Goal: Task Accomplishment & Management: Complete application form

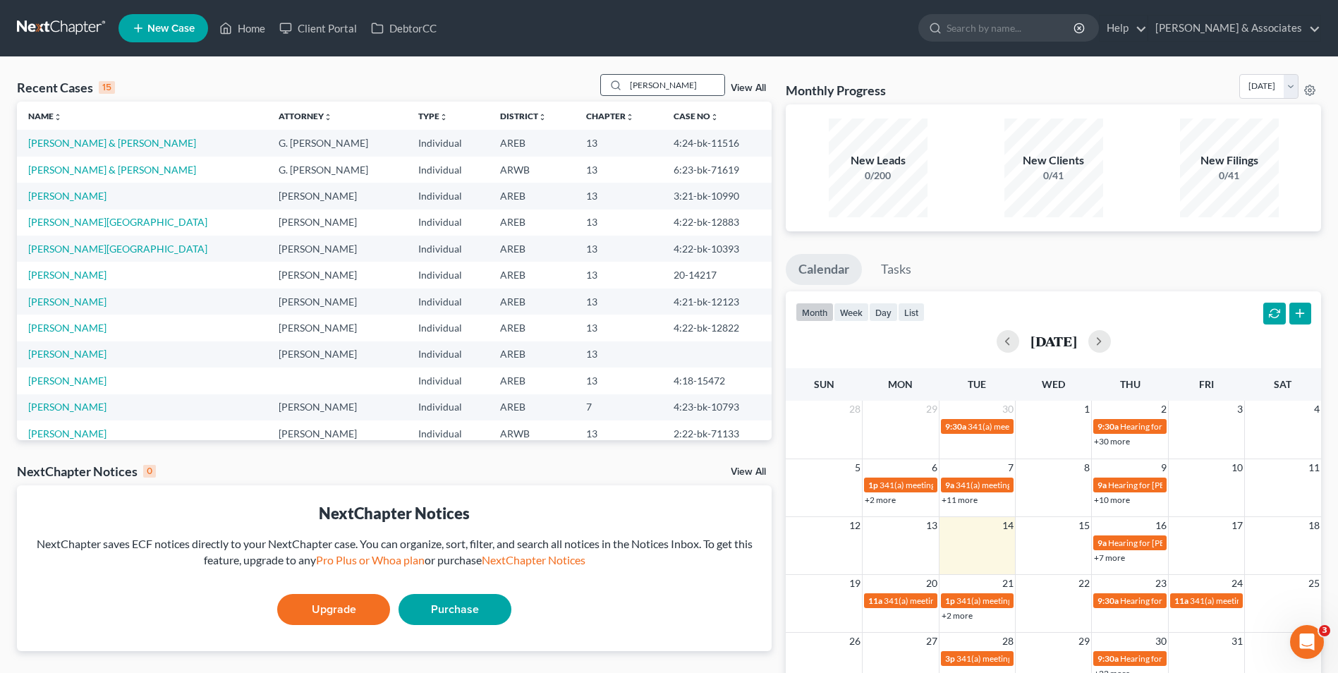
click at [681, 74] on div "[PERSON_NAME]" at bounding box center [663, 85] width 126 height 22
click at [670, 90] on input "[PERSON_NAME]" at bounding box center [675, 85] width 99 height 20
type input "[PERSON_NAME]"
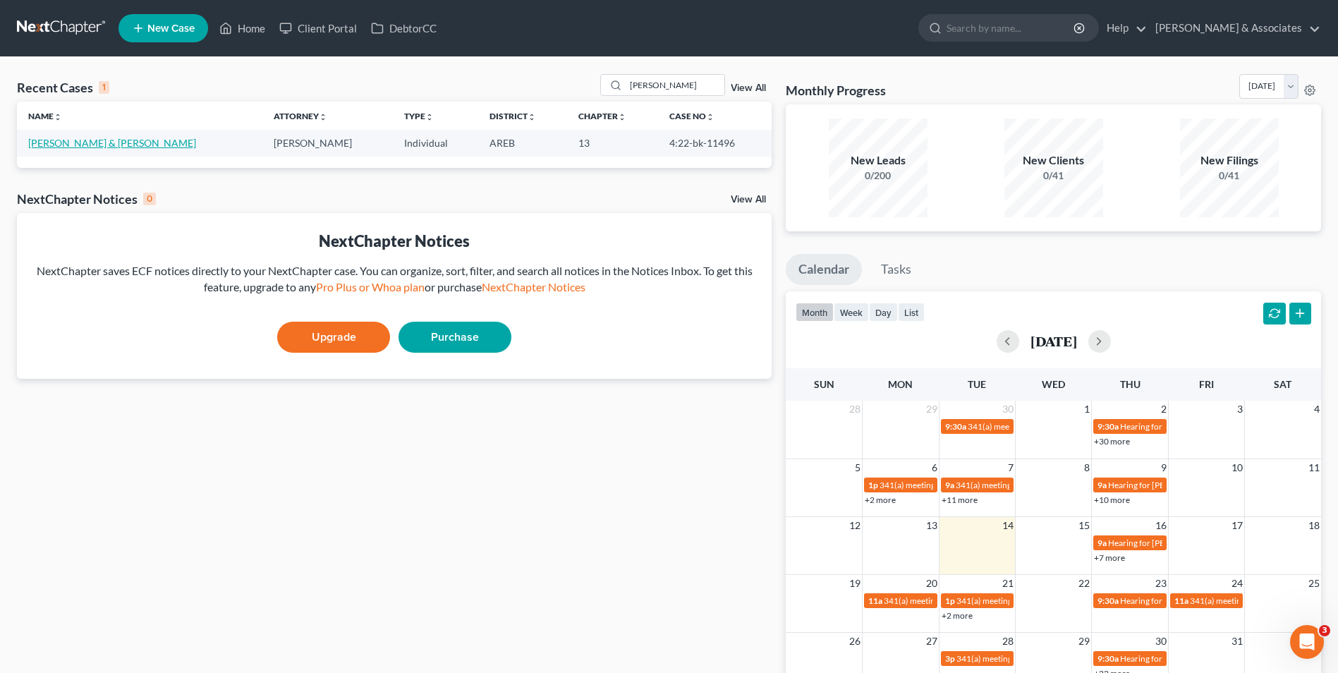
click at [30, 146] on link "[PERSON_NAME] & [PERSON_NAME]" at bounding box center [112, 143] width 168 height 12
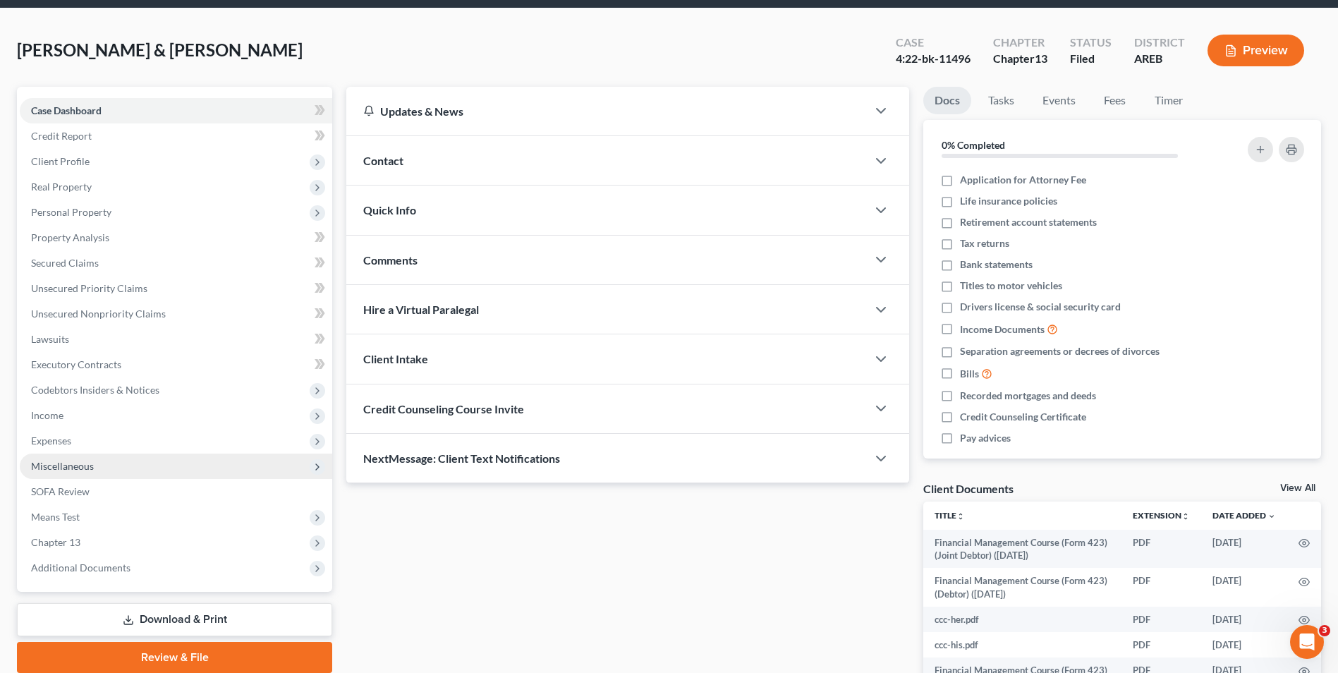
scroll to position [48, 0]
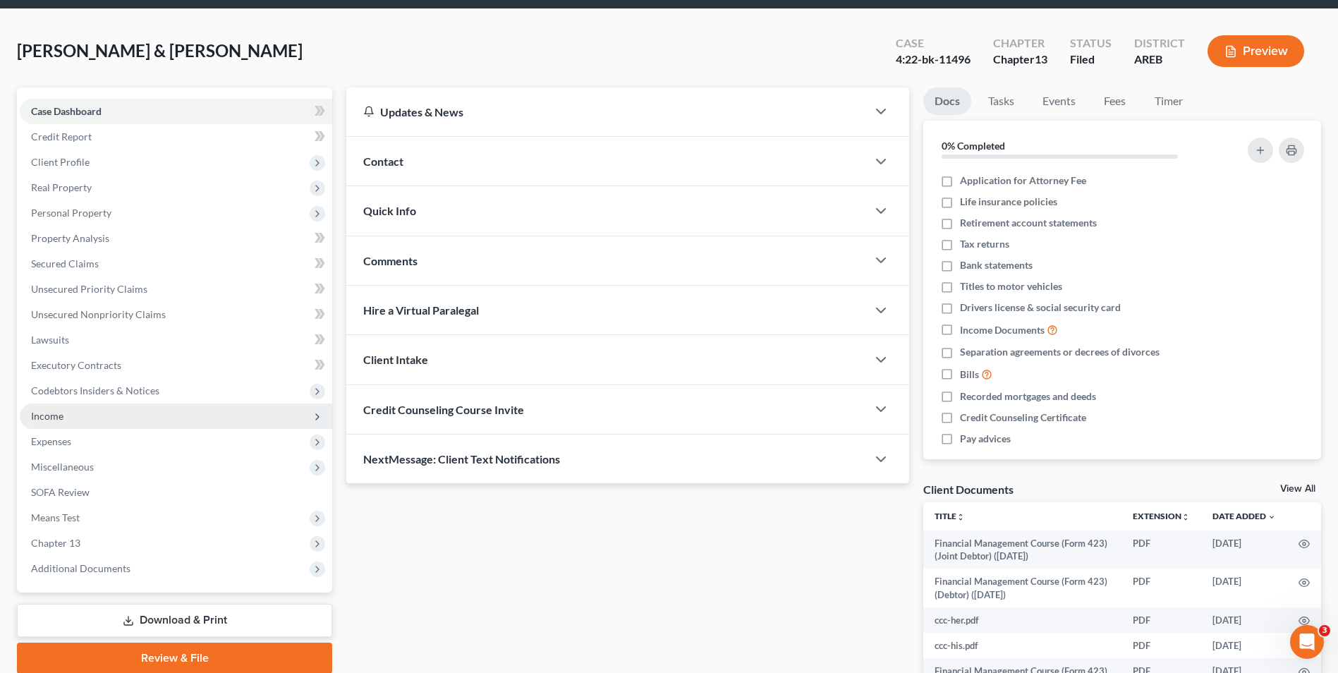
click at [172, 424] on span "Income" at bounding box center [176, 415] width 312 height 25
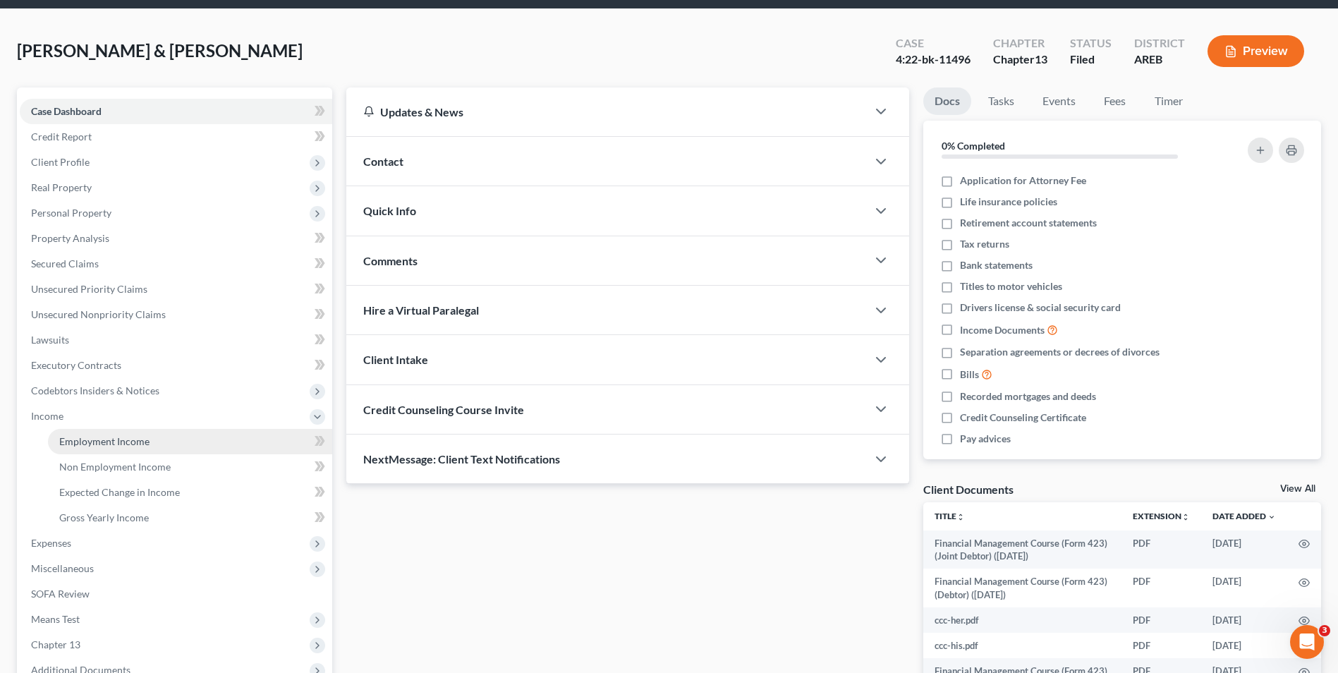
click at [165, 441] on link "Employment Income" at bounding box center [190, 441] width 284 height 25
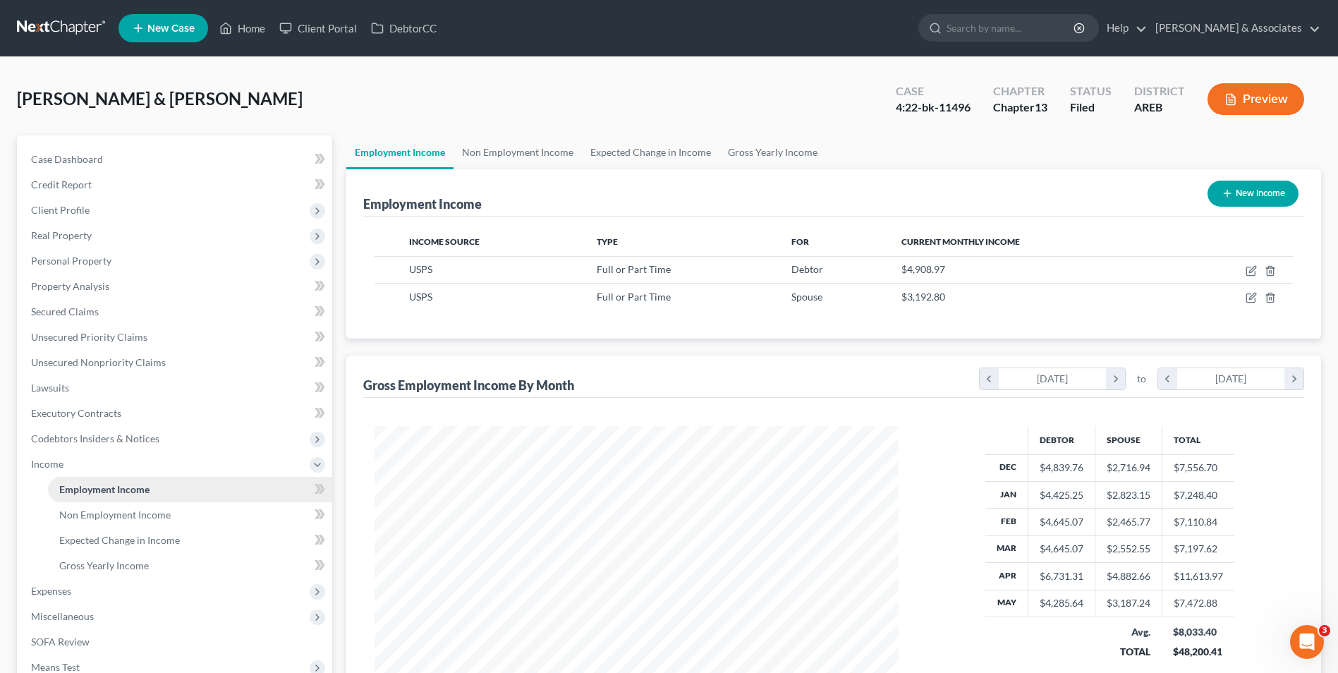
scroll to position [262, 552]
click at [196, 238] on span "Real Property" at bounding box center [176, 235] width 312 height 25
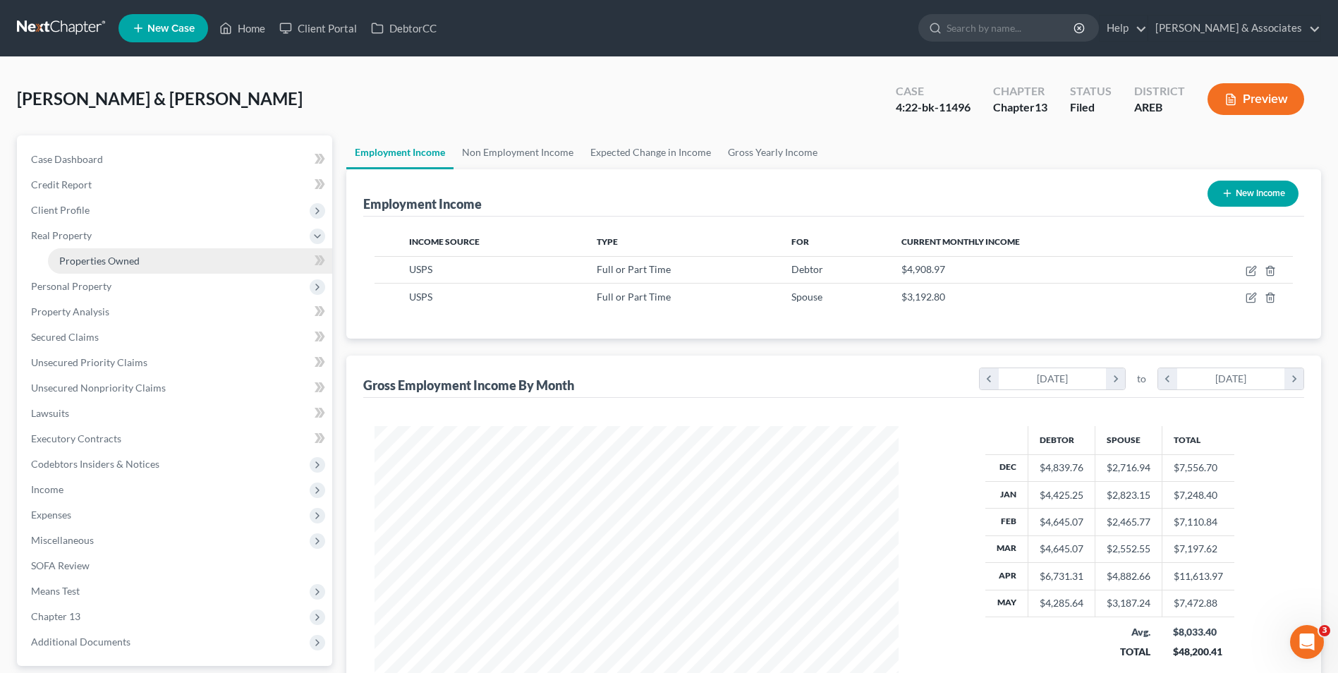
click at [178, 257] on link "Properties Owned" at bounding box center [190, 260] width 284 height 25
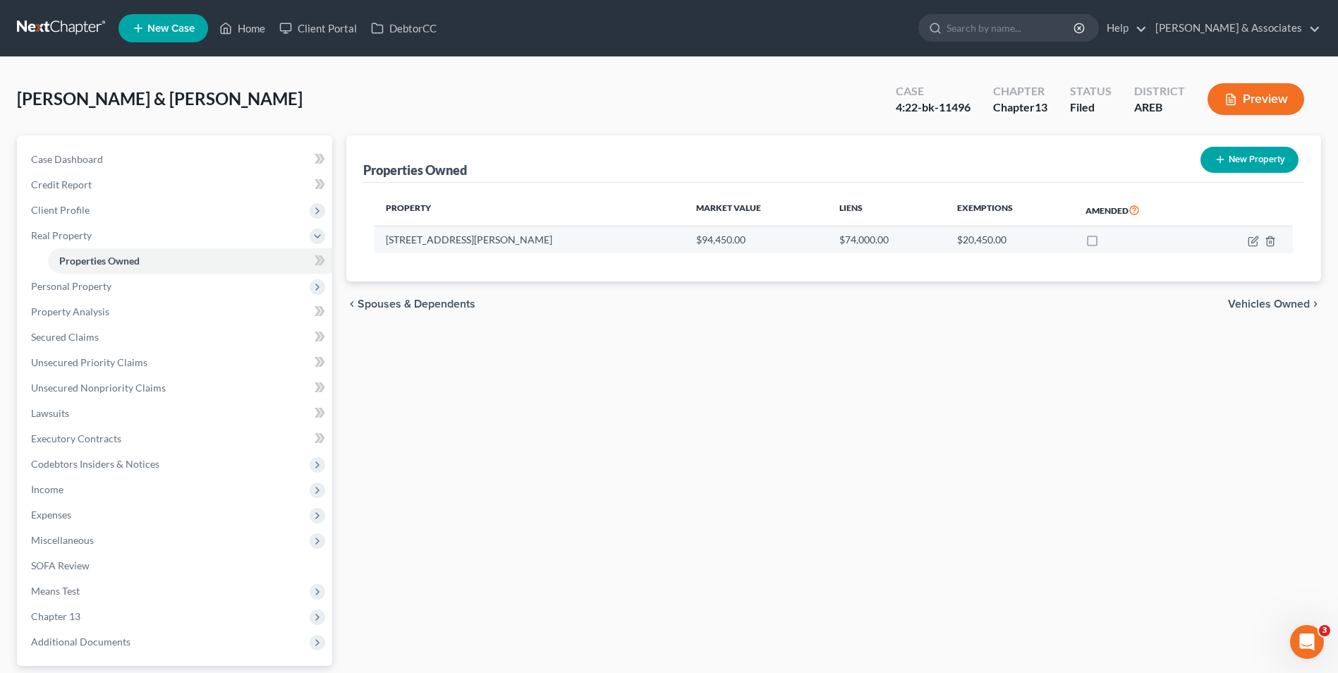
click at [685, 247] on td "$94,450.00" at bounding box center [756, 239] width 143 height 27
click at [1254, 241] on icon "button" at bounding box center [1253, 241] width 11 height 11
select select "2"
select select "0"
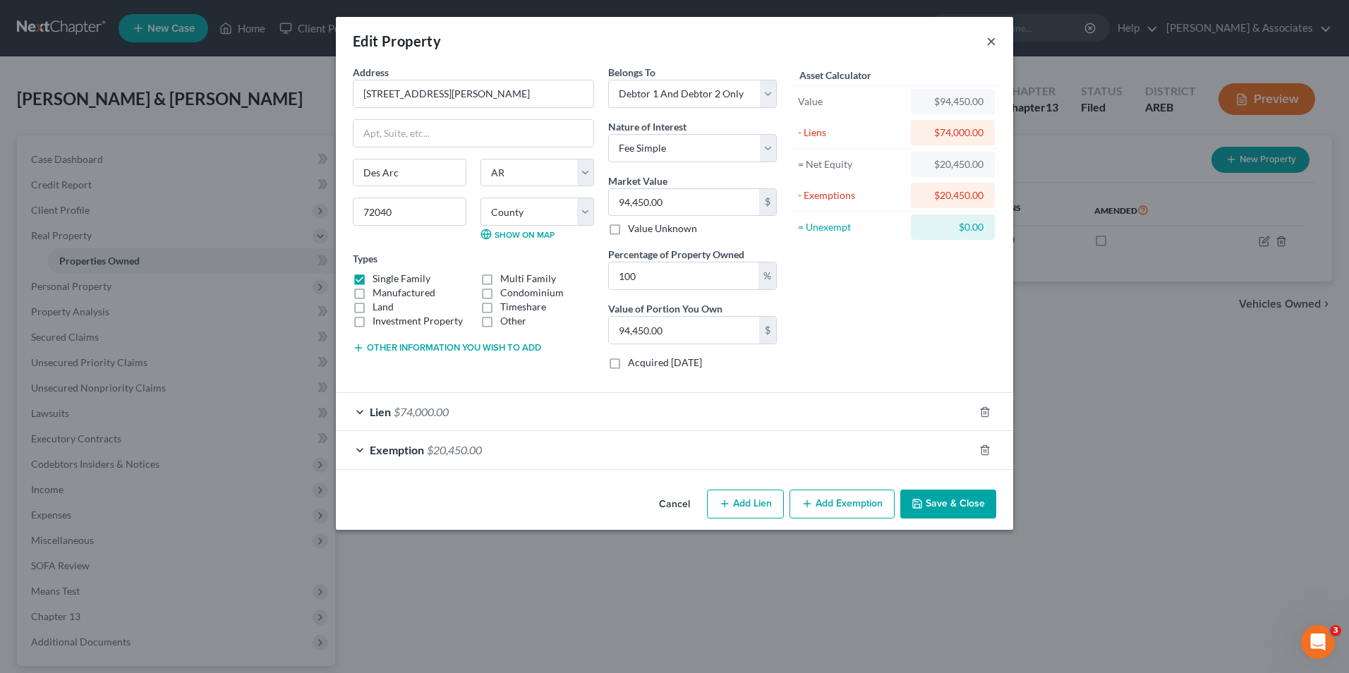
click at [988, 40] on button "×" at bounding box center [991, 40] width 10 height 17
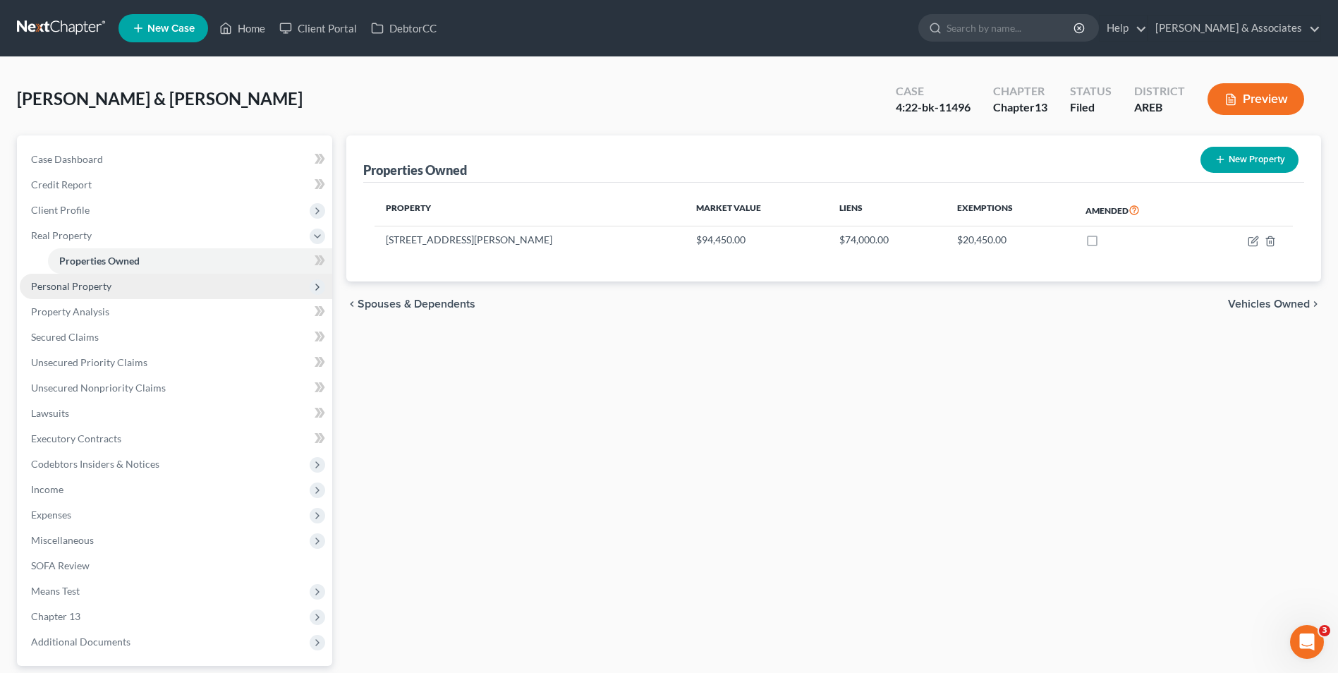
click at [206, 283] on span "Personal Property" at bounding box center [176, 286] width 312 height 25
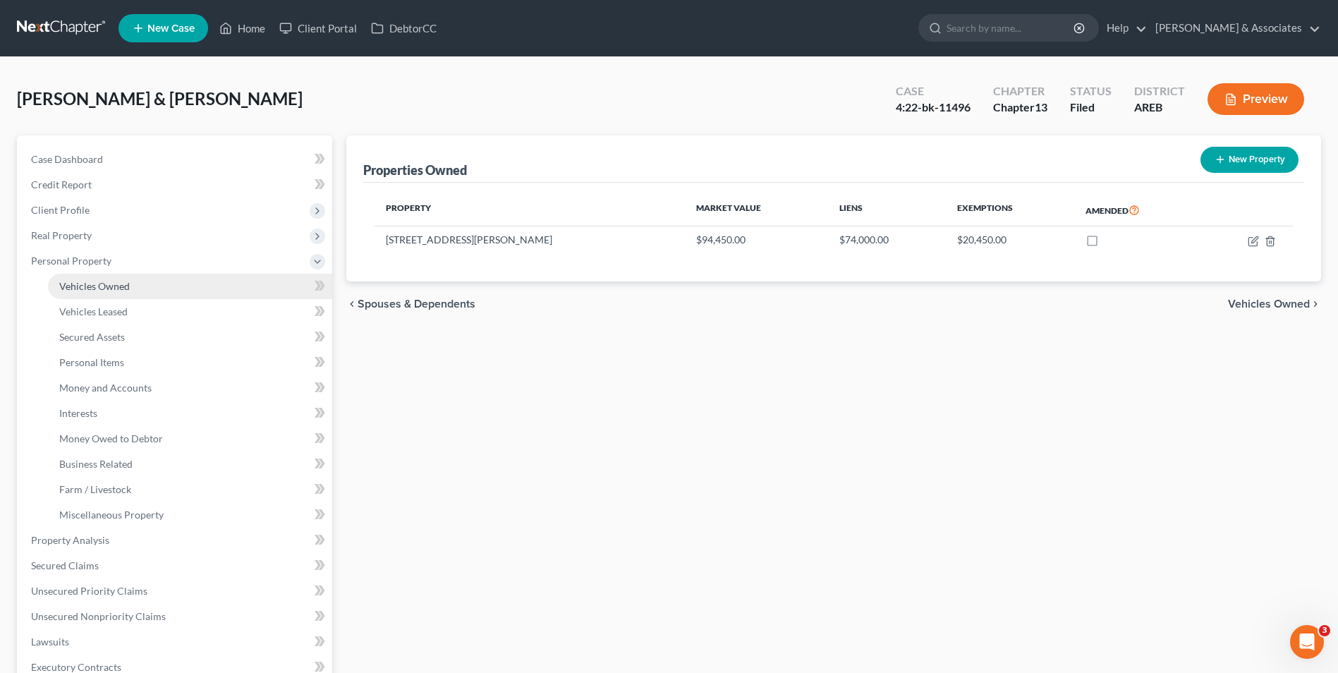
click at [199, 293] on link "Vehicles Owned" at bounding box center [190, 286] width 284 height 25
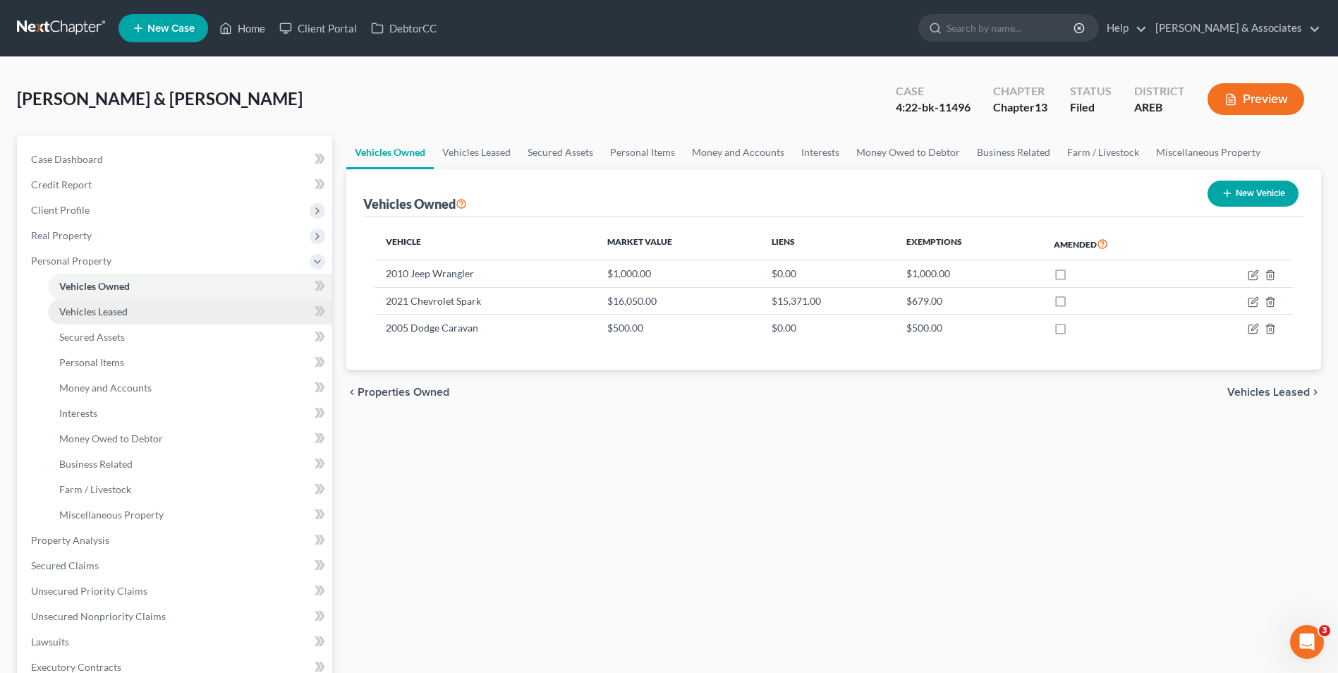
click at [200, 319] on link "Vehicles Leased" at bounding box center [190, 311] width 284 height 25
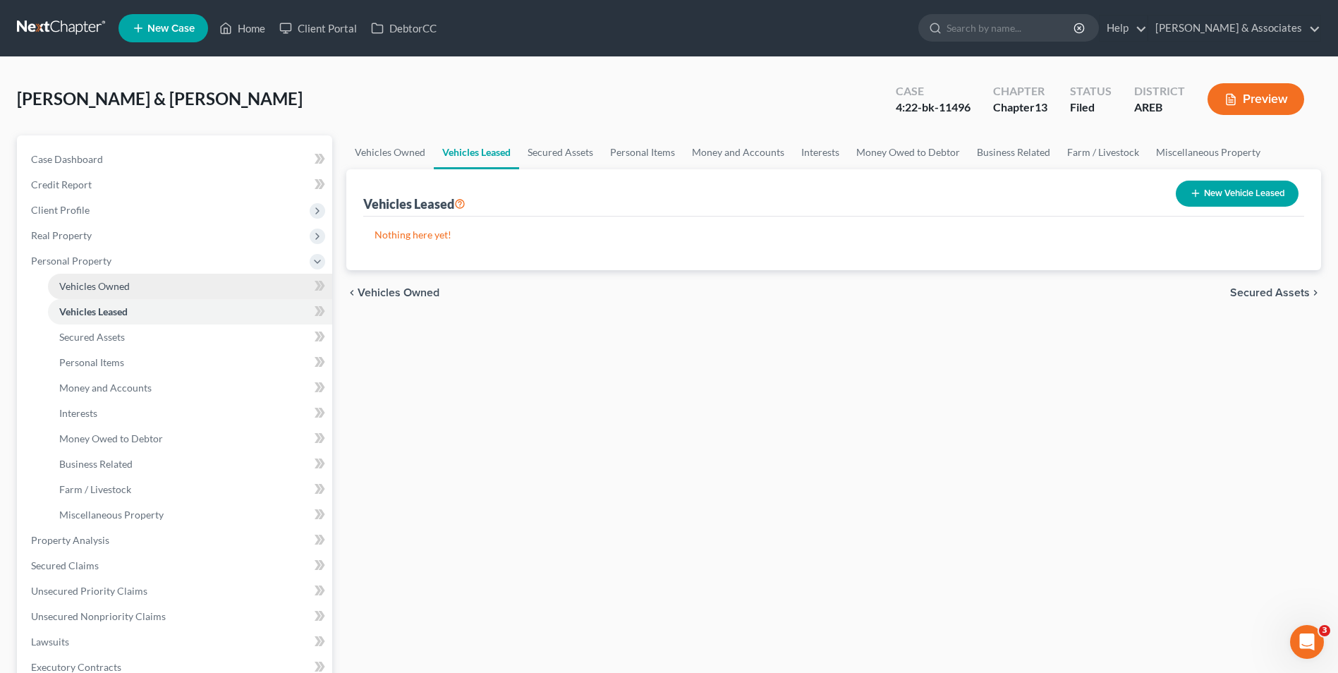
click at [163, 288] on link "Vehicles Owned" at bounding box center [190, 286] width 284 height 25
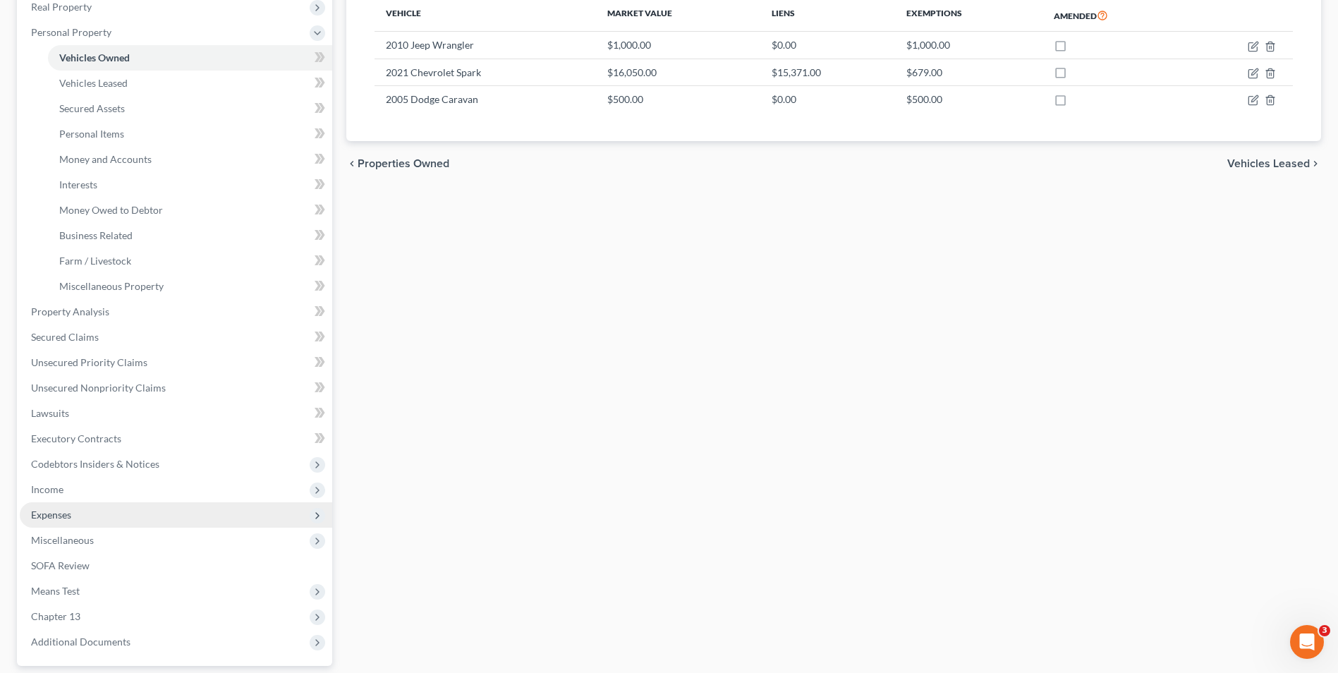
scroll to position [231, 0]
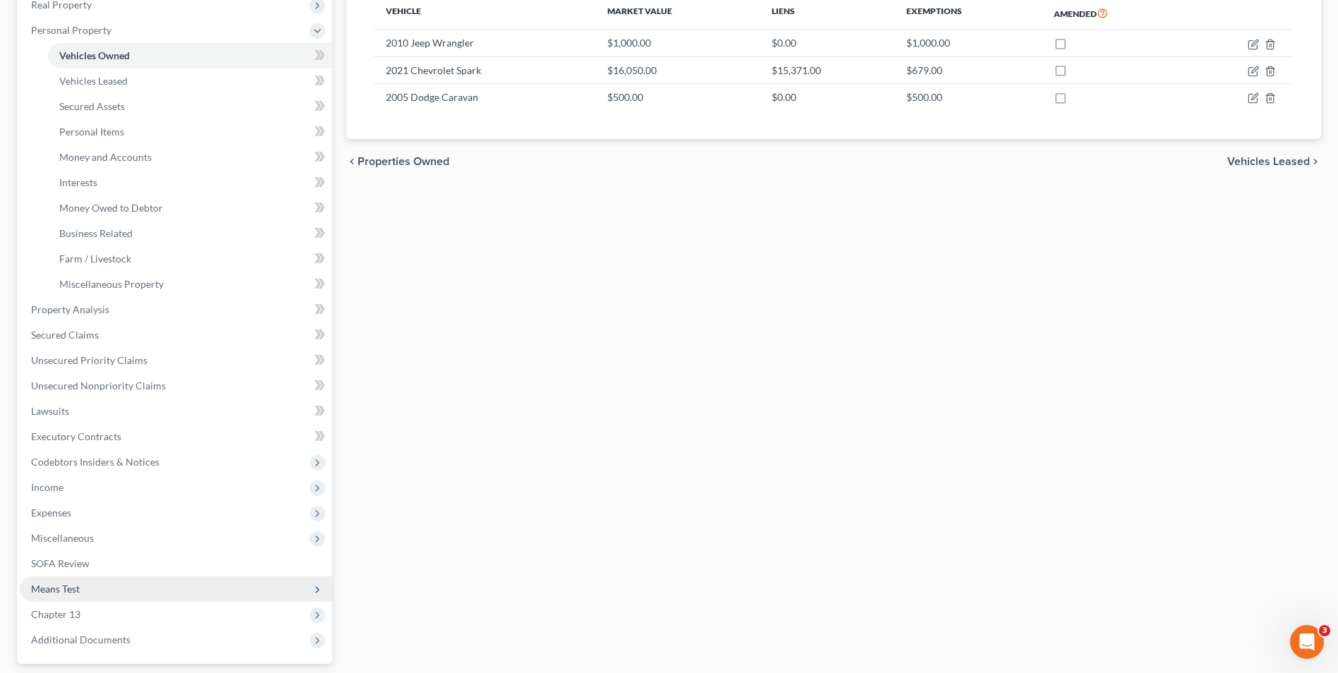
click at [145, 577] on span "Means Test" at bounding box center [176, 588] width 312 height 25
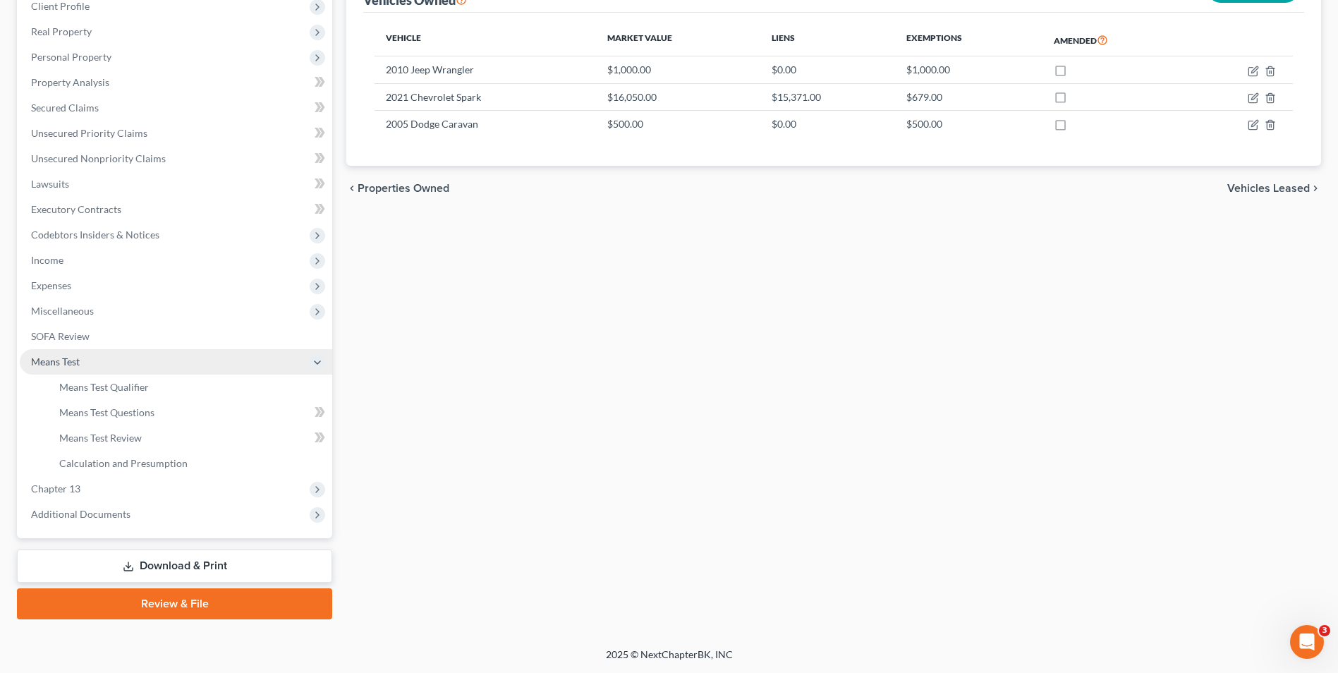
scroll to position [204, 0]
click at [197, 387] on link "Means Test Qualifier" at bounding box center [190, 387] width 284 height 25
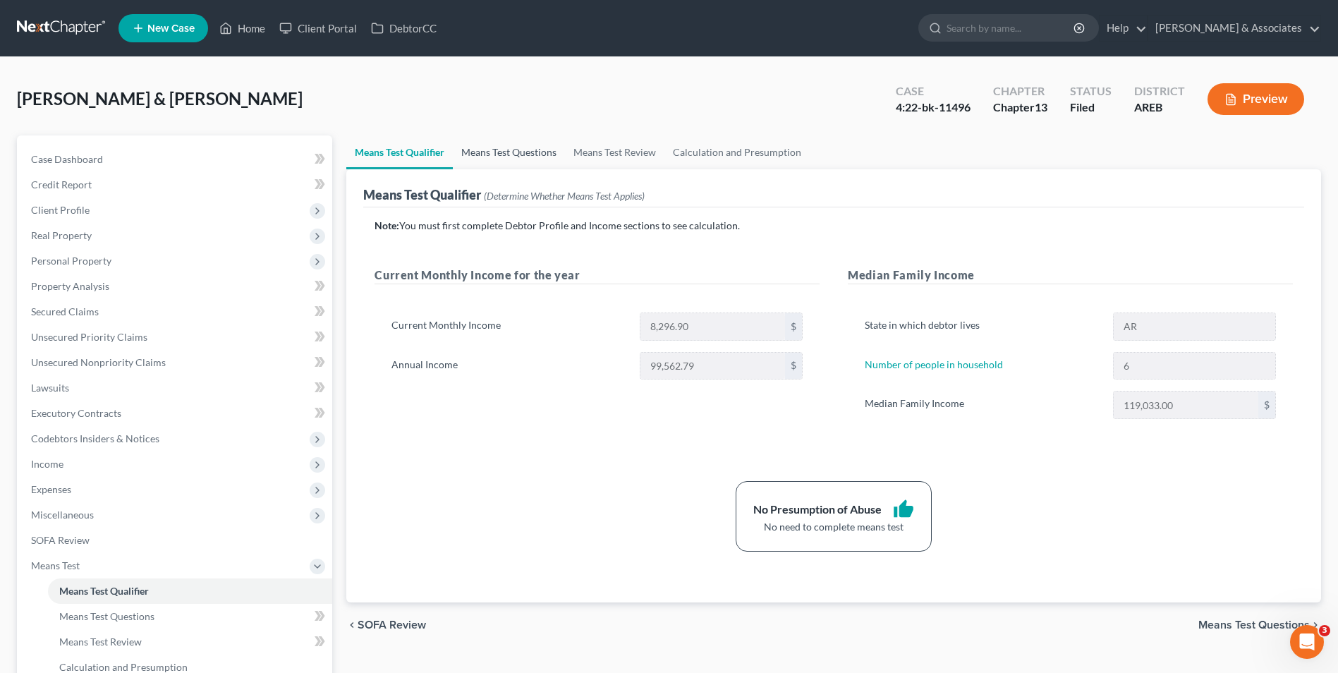
click at [497, 144] on link "Means Test Questions" at bounding box center [509, 152] width 112 height 34
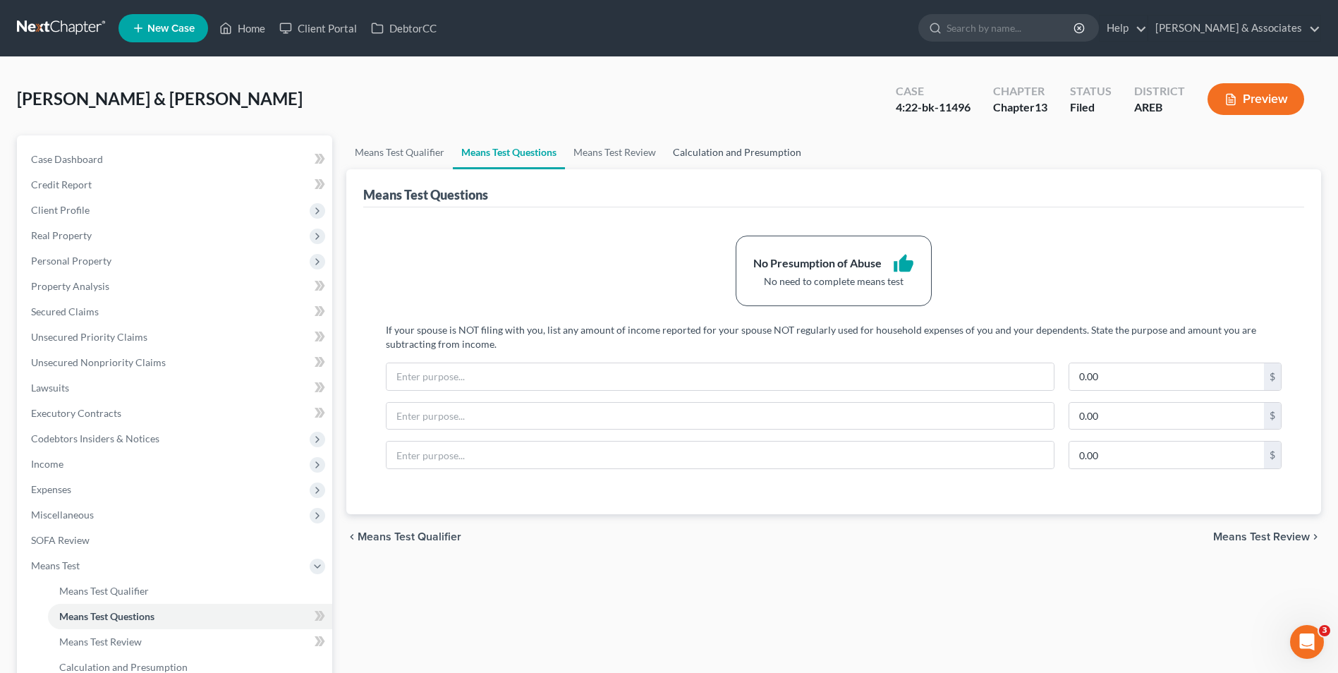
click at [695, 141] on link "Calculation and Presumption" at bounding box center [736, 152] width 145 height 34
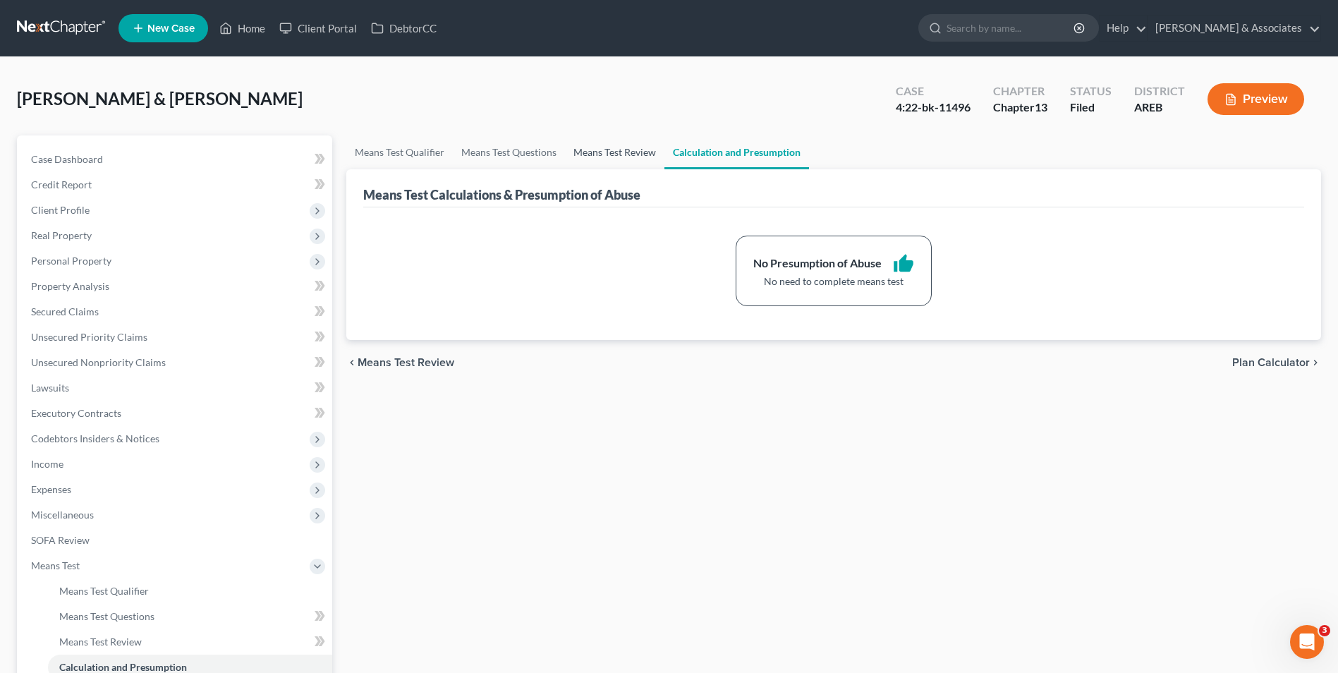
click at [657, 157] on link "Means Test Review" at bounding box center [614, 152] width 99 height 34
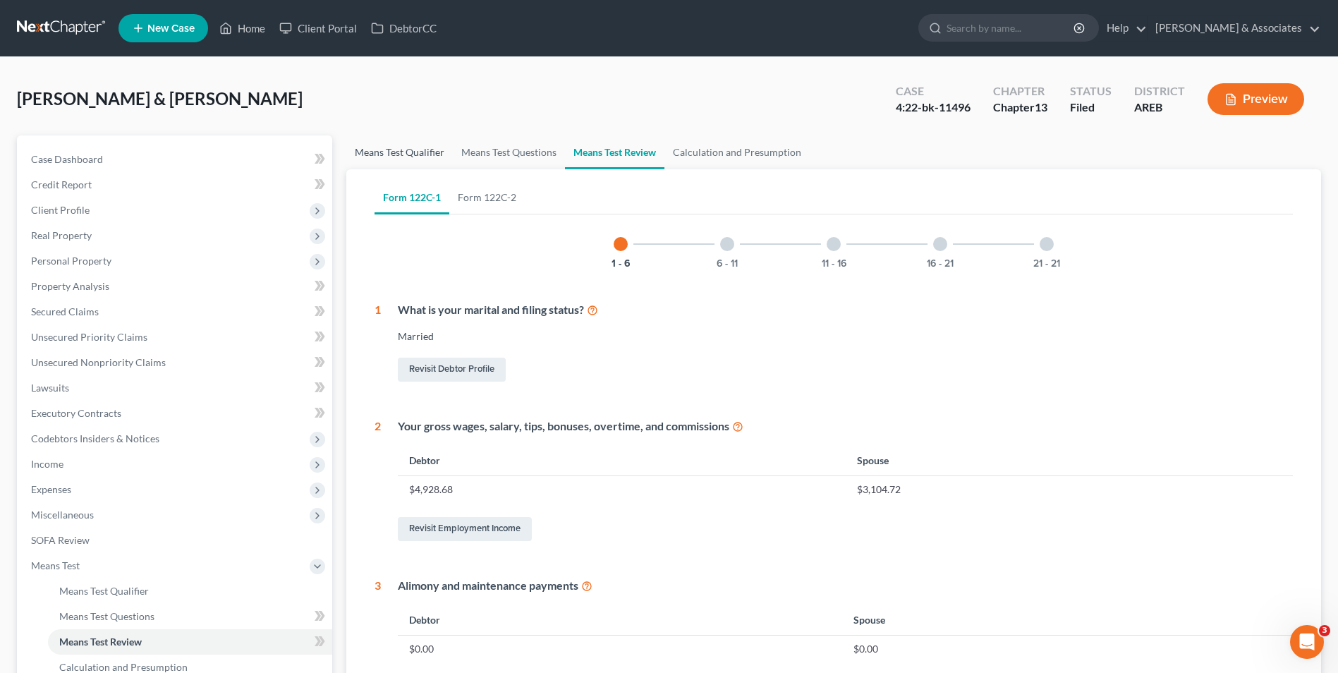
click at [426, 166] on link "Means Test Qualifier" at bounding box center [399, 152] width 107 height 34
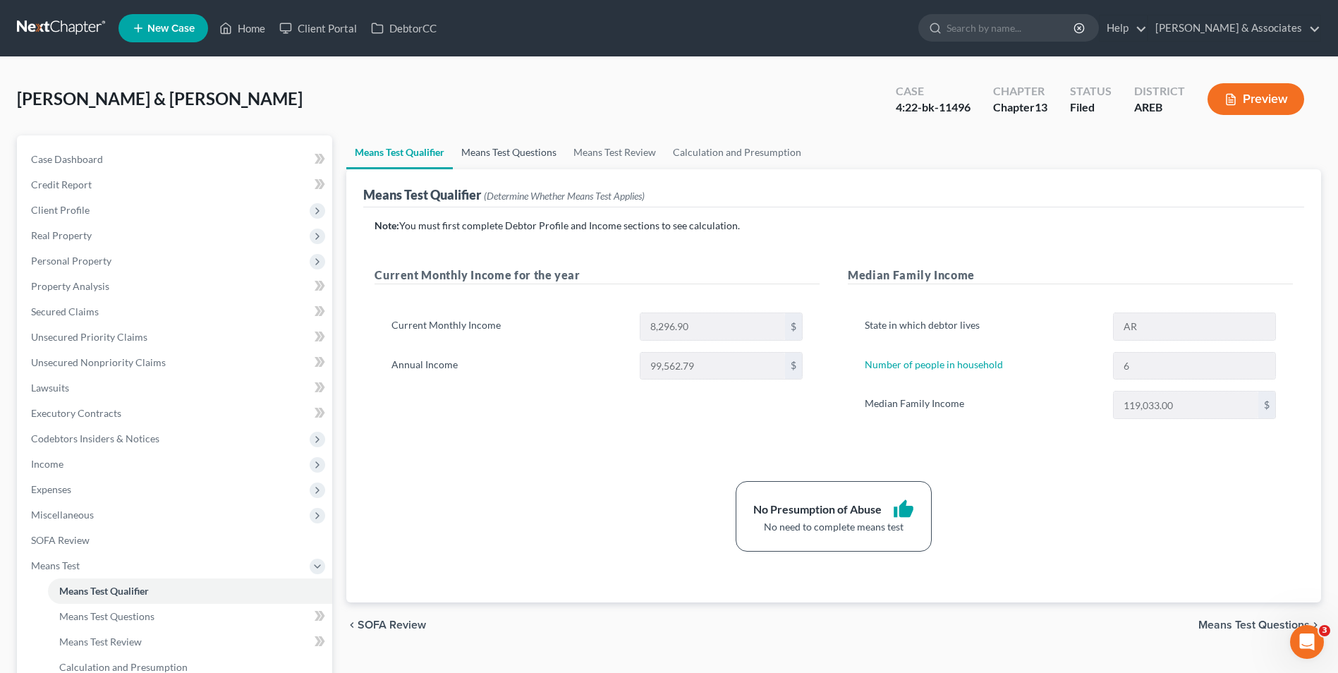
click at [526, 153] on link "Means Test Questions" at bounding box center [509, 152] width 112 height 34
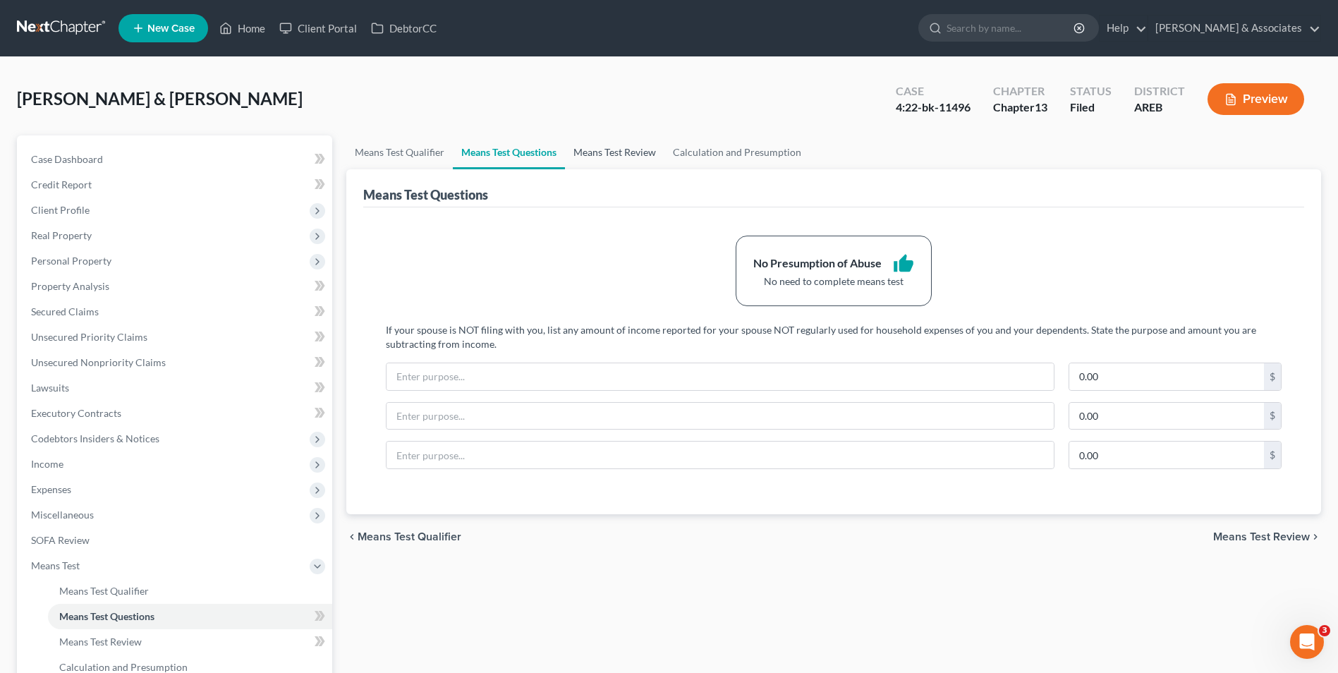
click at [632, 149] on link "Means Test Review" at bounding box center [614, 152] width 99 height 34
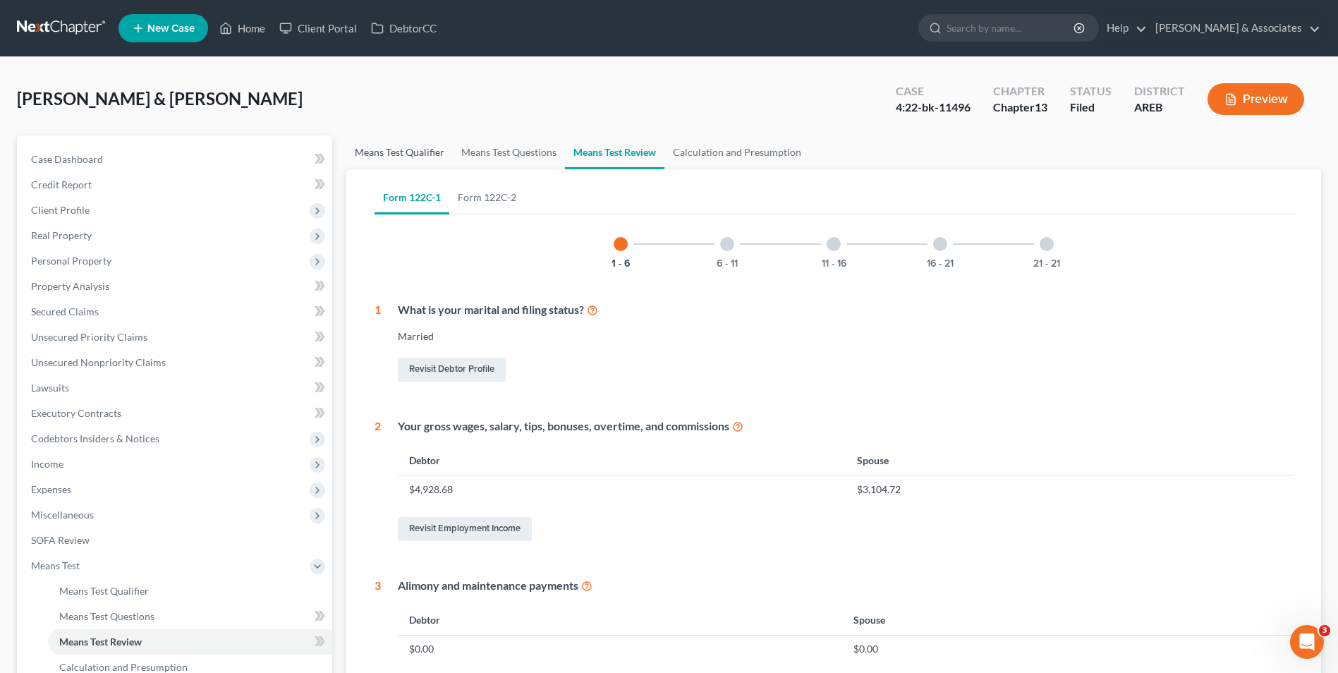
click at [407, 157] on link "Means Test Qualifier" at bounding box center [399, 152] width 107 height 34
